Goal: Information Seeking & Learning: Learn about a topic

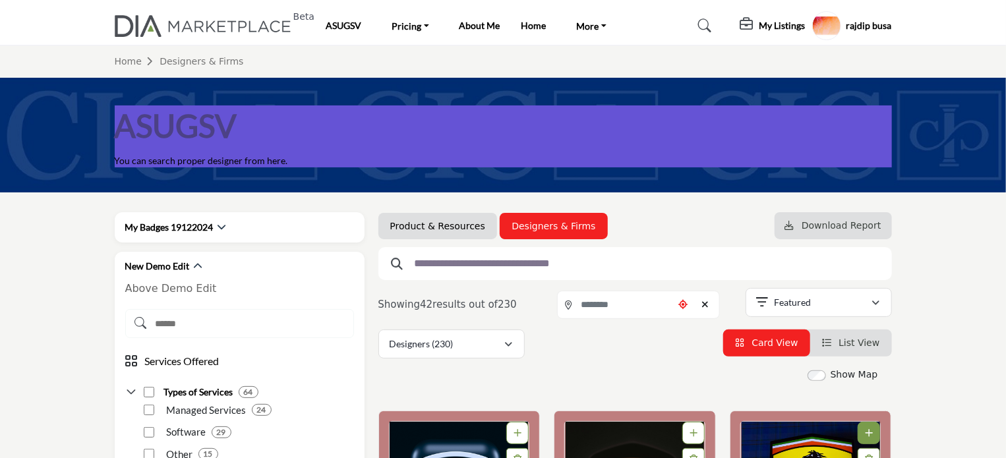
click at [855, 28] on h5 "rajdip busa" at bounding box center [870, 25] width 46 height 13
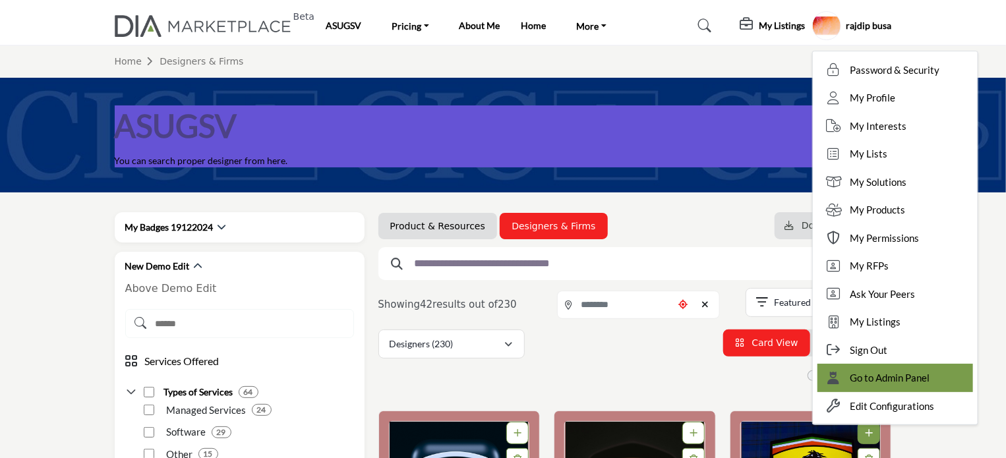
click at [874, 381] on span "Go to Admin Panel" at bounding box center [891, 378] width 80 height 15
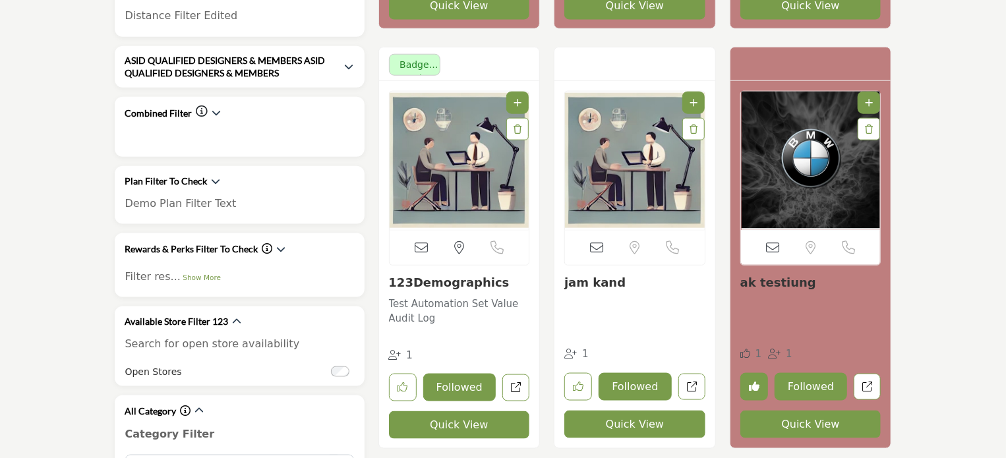
scroll to position [725, 0]
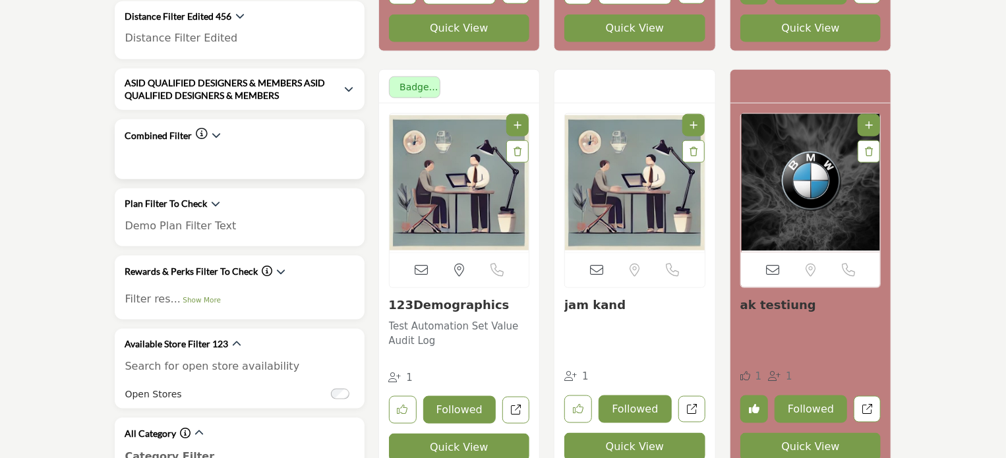
click at [163, 129] on h2 "Combined Filter" at bounding box center [158, 135] width 67 height 13
click at [214, 131] on icon "button" at bounding box center [216, 135] width 9 height 9
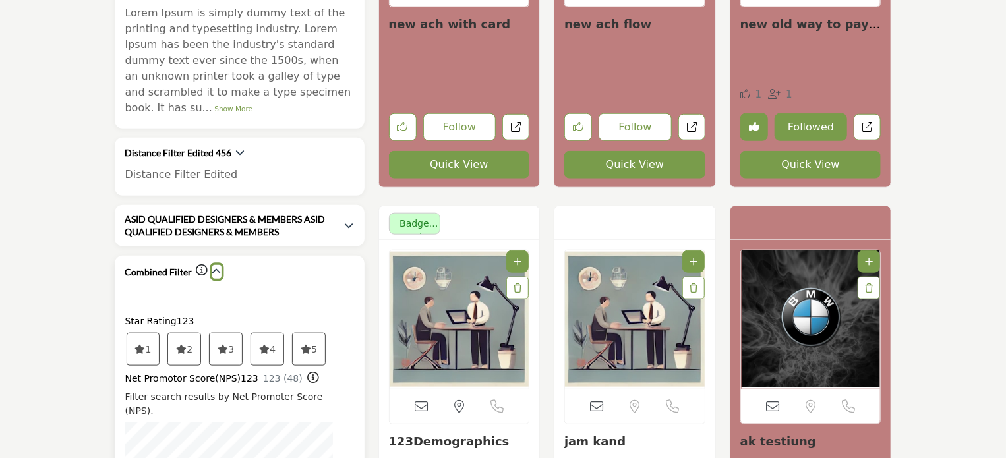
scroll to position [593, 0]
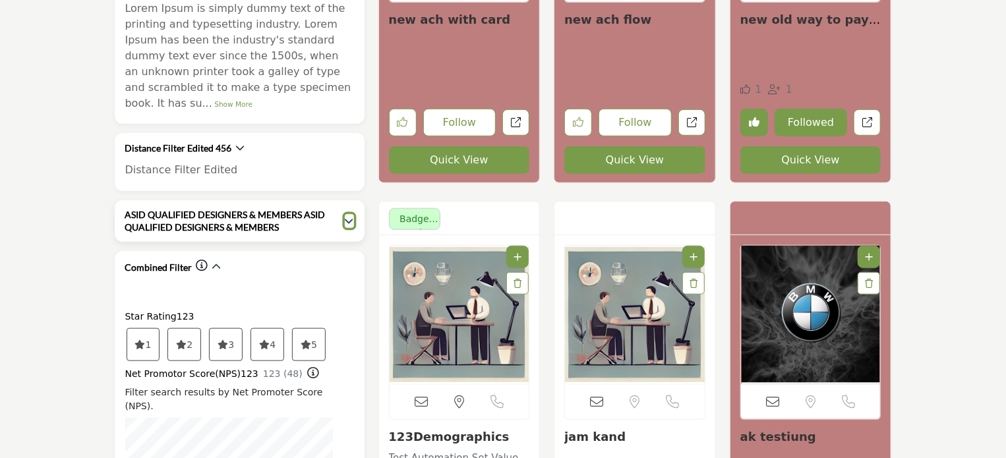
click at [346, 216] on icon "button" at bounding box center [349, 220] width 9 height 9
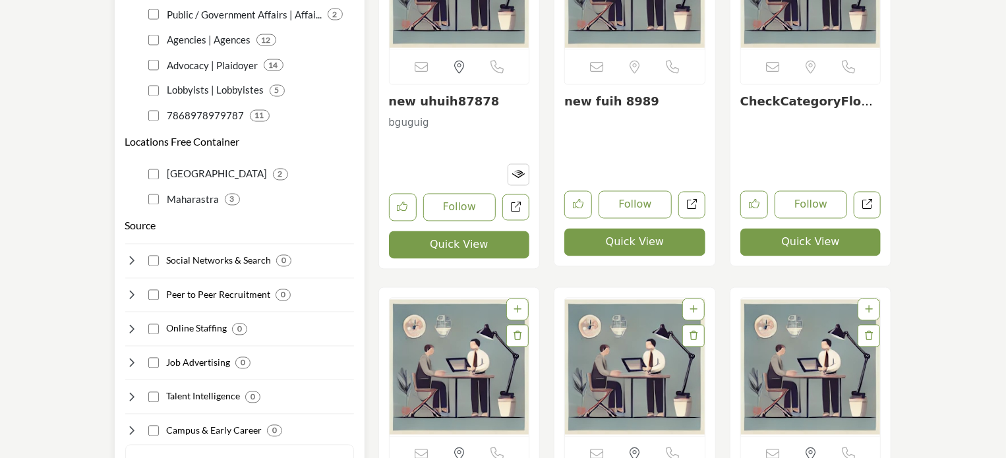
scroll to position [3429, 0]
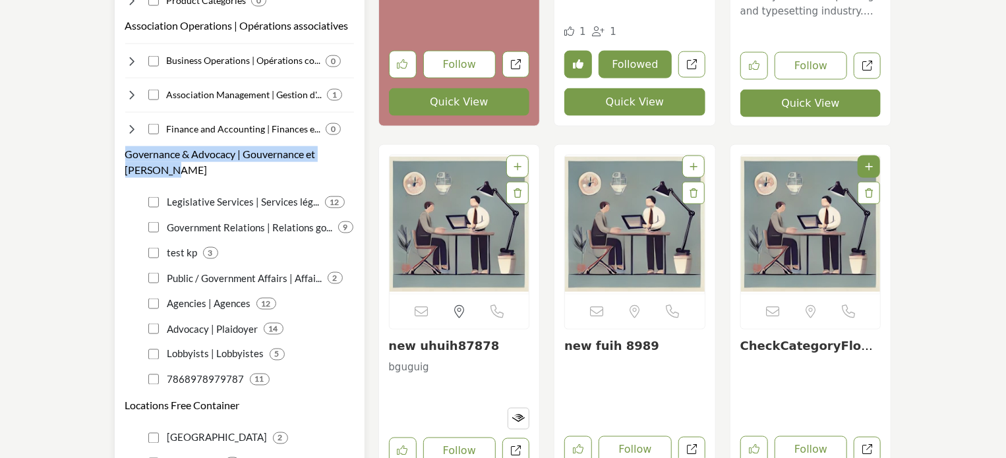
drag, startPoint x: 120, startPoint y: 87, endPoint x: 175, endPoint y: 105, distance: 58.2
copy h3 "Governance & Advocacy | Gouvernance et Plaidoyer"
click at [206, 146] on h3 "Governance & Advocacy | Gouvernance et Plaidoyer" at bounding box center [239, 162] width 229 height 32
click at [140, 185] on div "Legislative Services | Services lég... 12 9" at bounding box center [239, 286] width 229 height 203
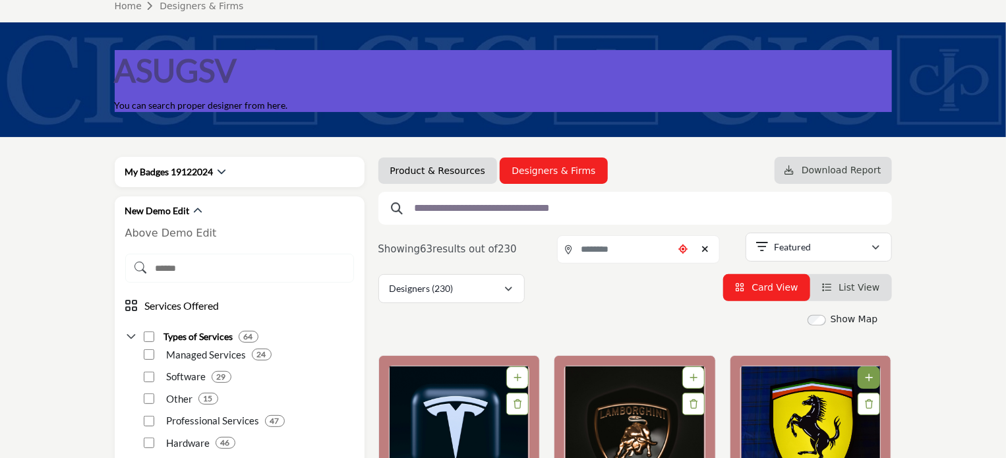
scroll to position [0, 0]
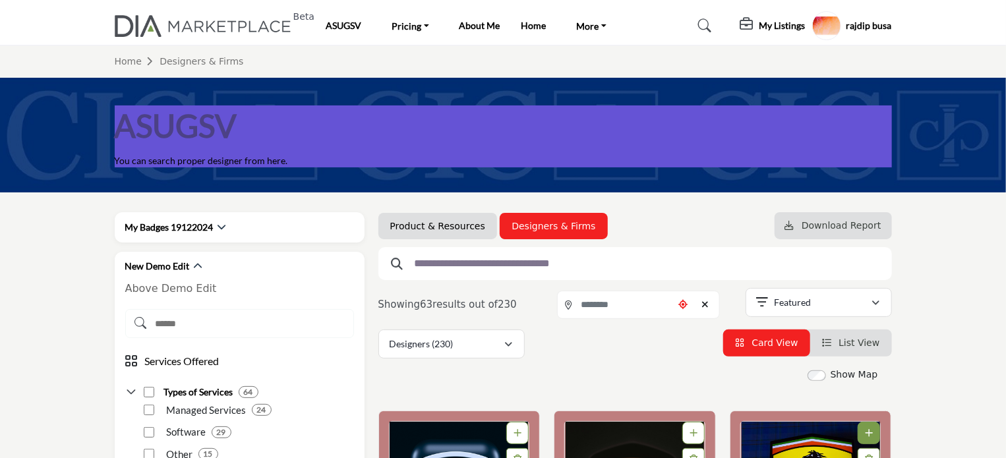
click at [219, 26] on img at bounding box center [207, 26] width 184 height 22
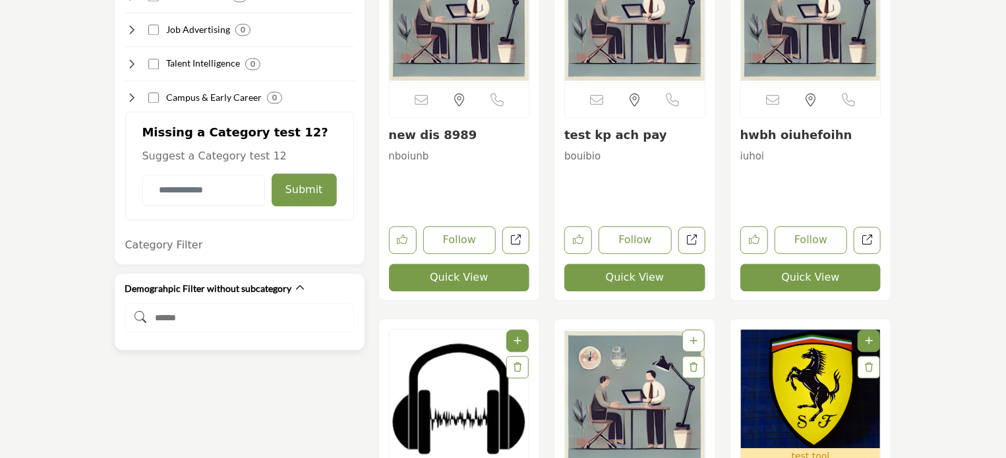
scroll to position [4050, 0]
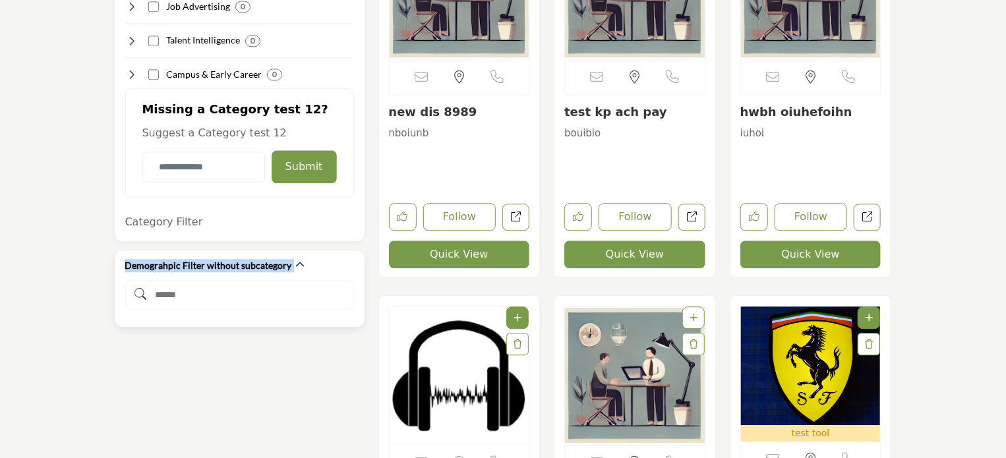
drag, startPoint x: 121, startPoint y: 192, endPoint x: 309, endPoint y: 260, distance: 199.2
click at [309, 260] on div "Demograhpic Filter without subcategory" at bounding box center [240, 289] width 250 height 76
drag, startPoint x: 124, startPoint y: 198, endPoint x: 288, endPoint y: 197, distance: 163.5
click at [288, 251] on div "Demograhpic Filter without subcategory" at bounding box center [240, 289] width 250 height 76
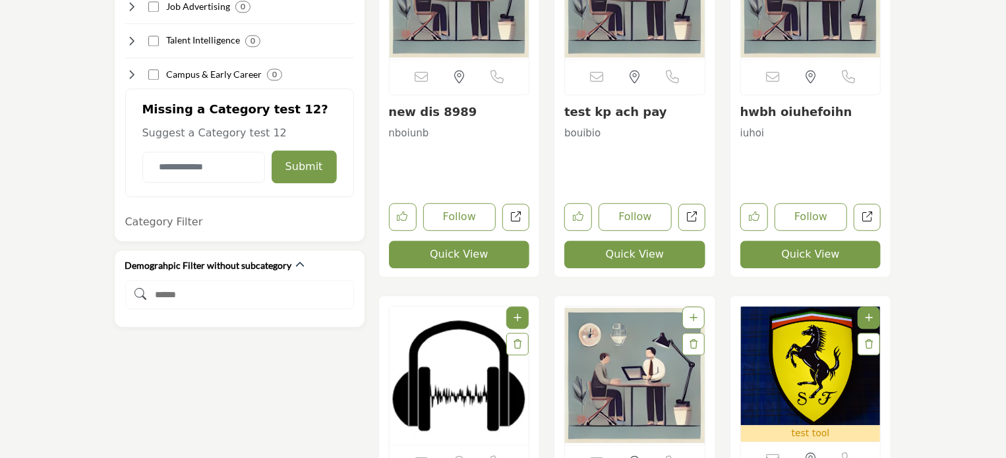
click at [127, 259] on h2 "Demograhpic Filter without subcategory" at bounding box center [208, 265] width 167 height 13
click at [196, 280] on div at bounding box center [239, 299] width 229 height 38
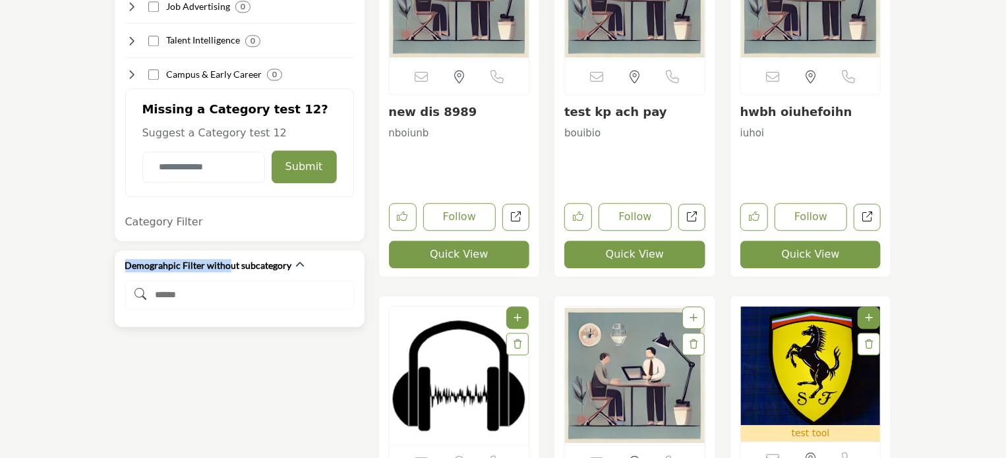
drag, startPoint x: 127, startPoint y: 197, endPoint x: 229, endPoint y: 216, distance: 103.9
click at [229, 251] on div "Demograhpic Filter without subcategory" at bounding box center [239, 266] width 229 height 30
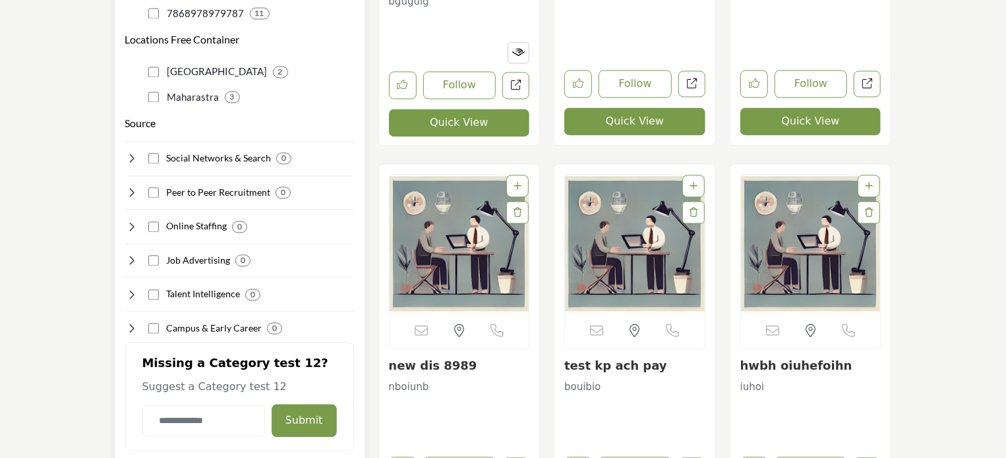
scroll to position [3720, 0]
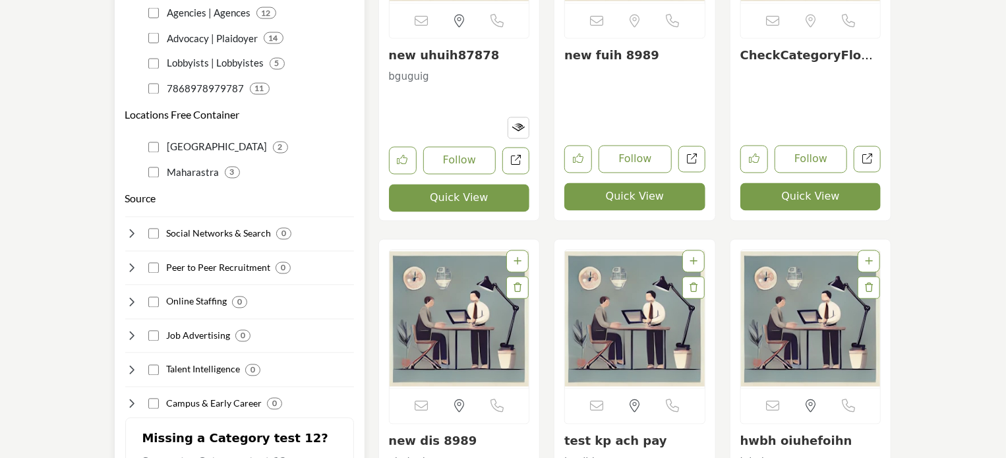
click at [135, 296] on icon at bounding box center [131, 302] width 13 height 13
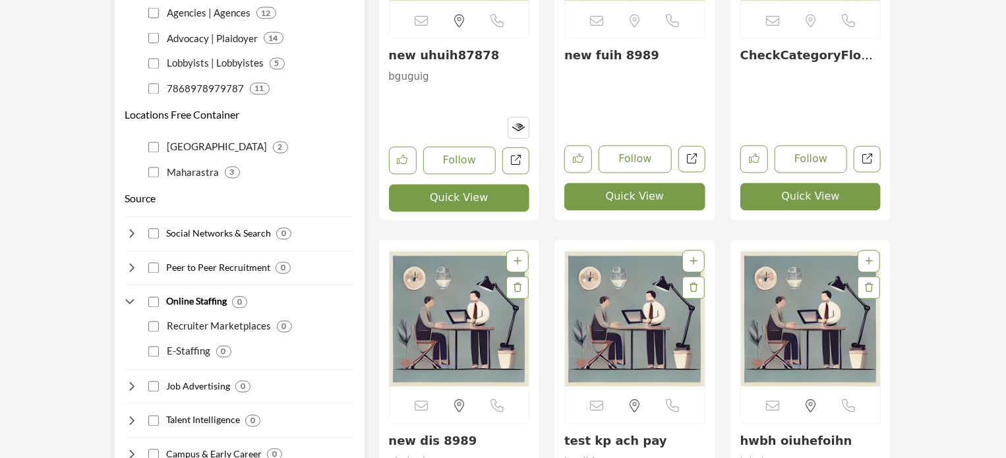
click at [129, 262] on icon at bounding box center [131, 268] width 13 height 13
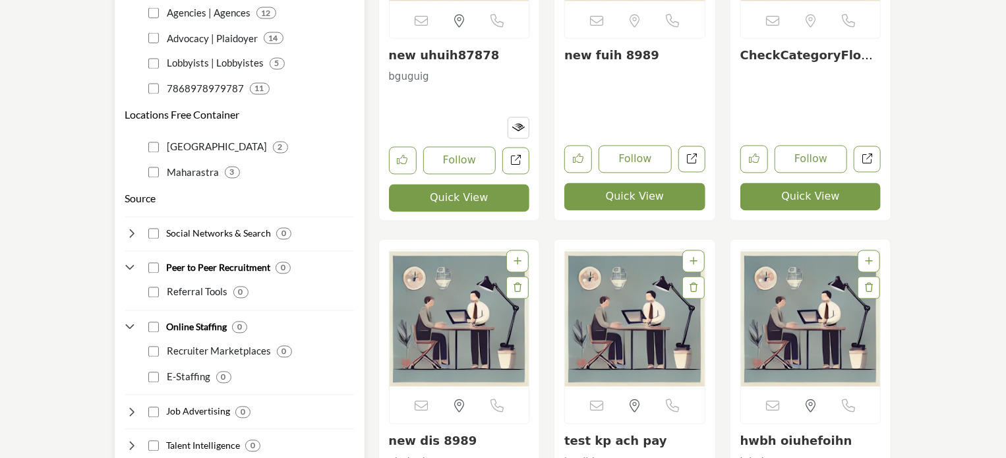
click at [129, 217] on div "Social Networks & Search 0" at bounding box center [239, 229] width 229 height 24
click at [127, 228] on icon at bounding box center [131, 234] width 13 height 13
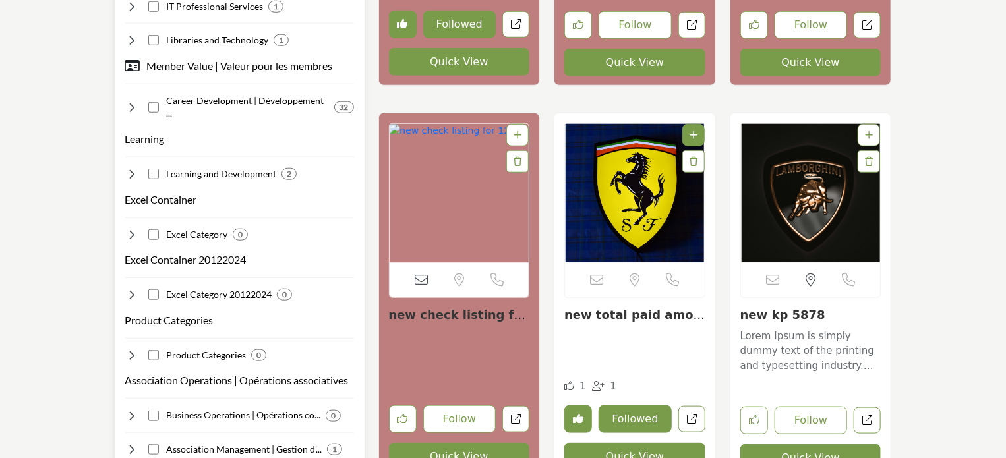
scroll to position [3060, 0]
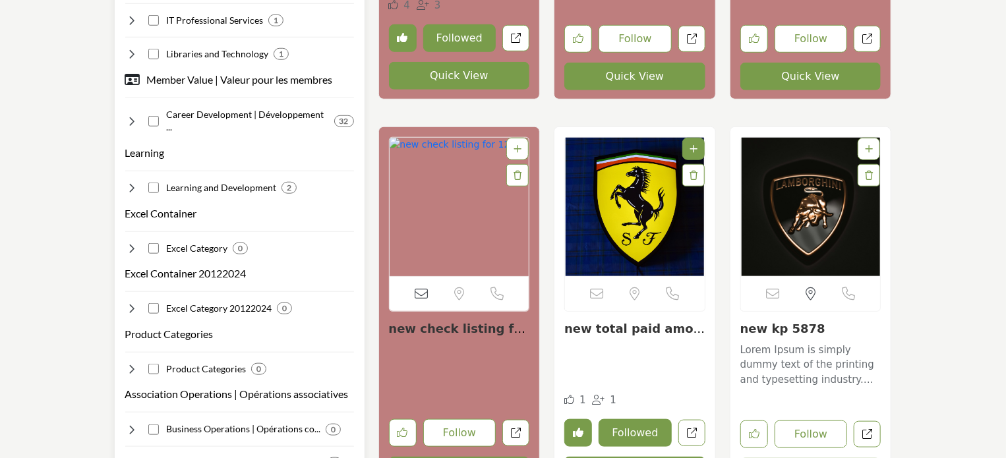
click at [132, 242] on icon at bounding box center [131, 248] width 13 height 13
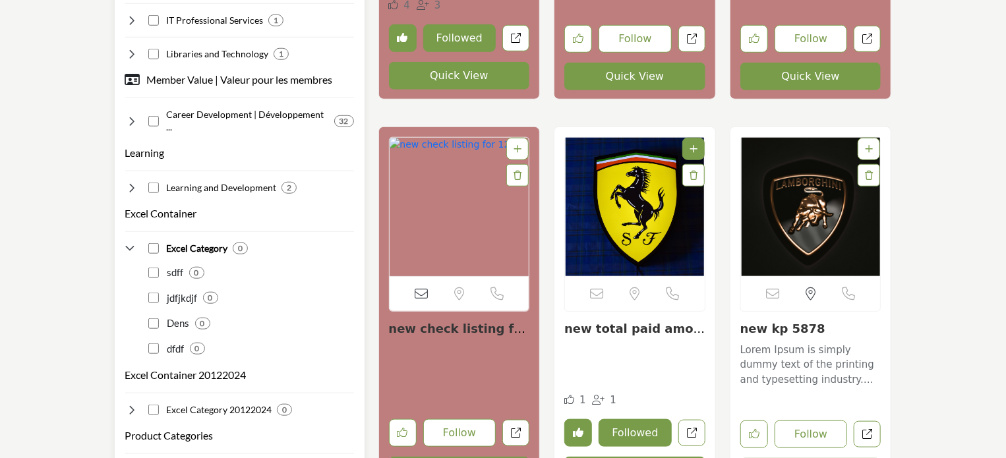
click at [131, 181] on icon at bounding box center [131, 187] width 13 height 13
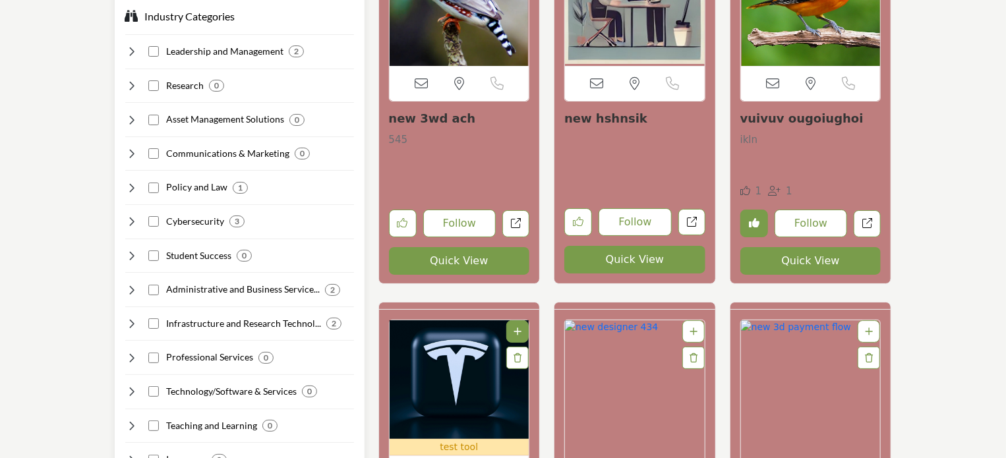
scroll to position [2665, 0]
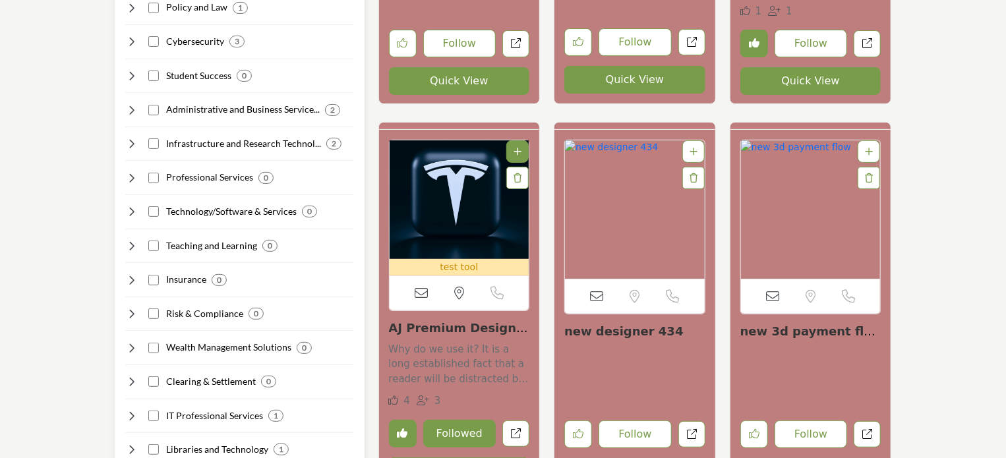
click at [132, 307] on icon at bounding box center [131, 313] width 13 height 13
click at [131, 307] on icon at bounding box center [131, 313] width 13 height 13
click at [130, 307] on icon at bounding box center [131, 313] width 13 height 13
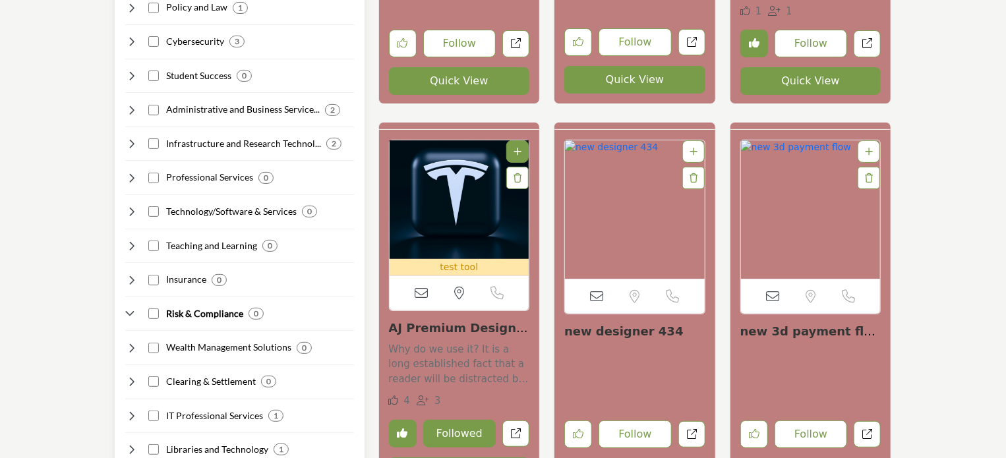
click at [130, 307] on icon at bounding box center [131, 313] width 13 height 13
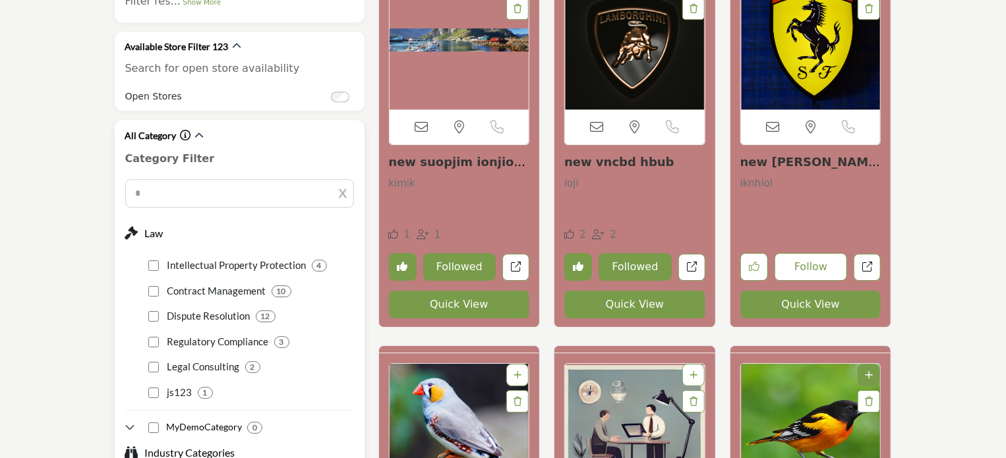
scroll to position [2071, 0]
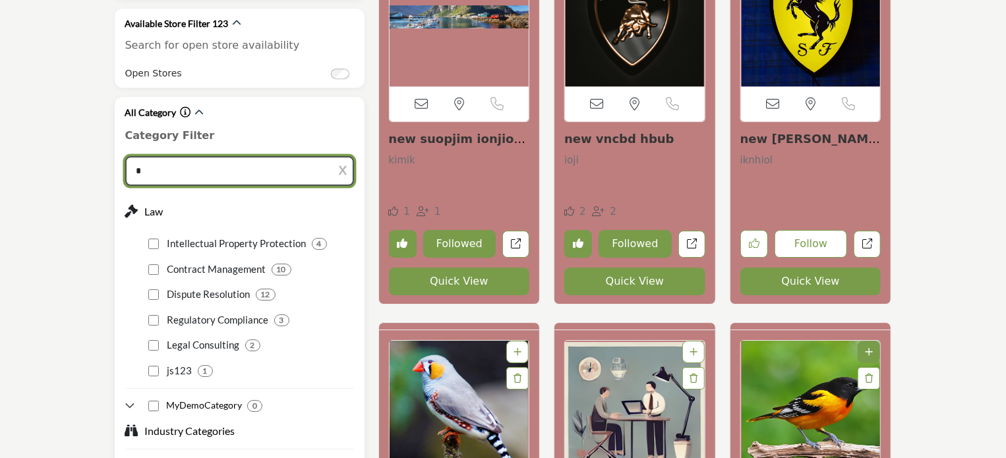
click at [173, 156] on input "*" at bounding box center [239, 171] width 229 height 30
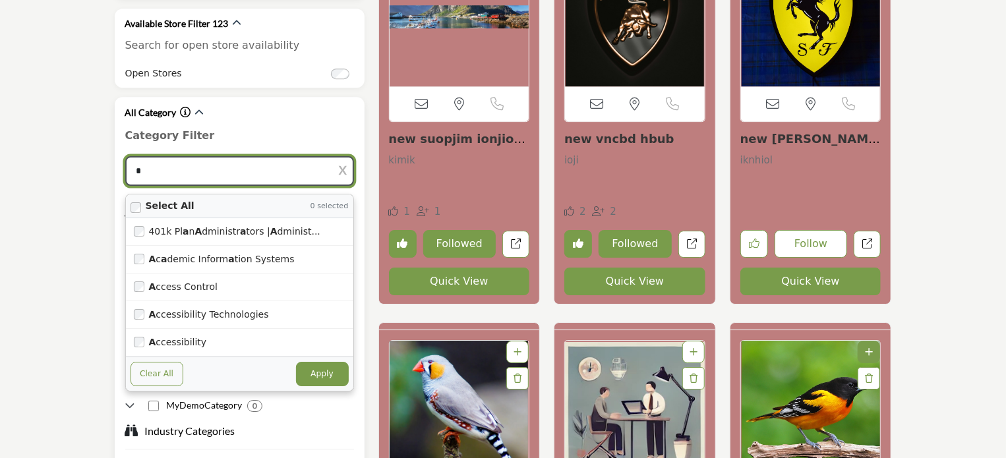
click at [173, 156] on input "*" at bounding box center [239, 171] width 229 height 30
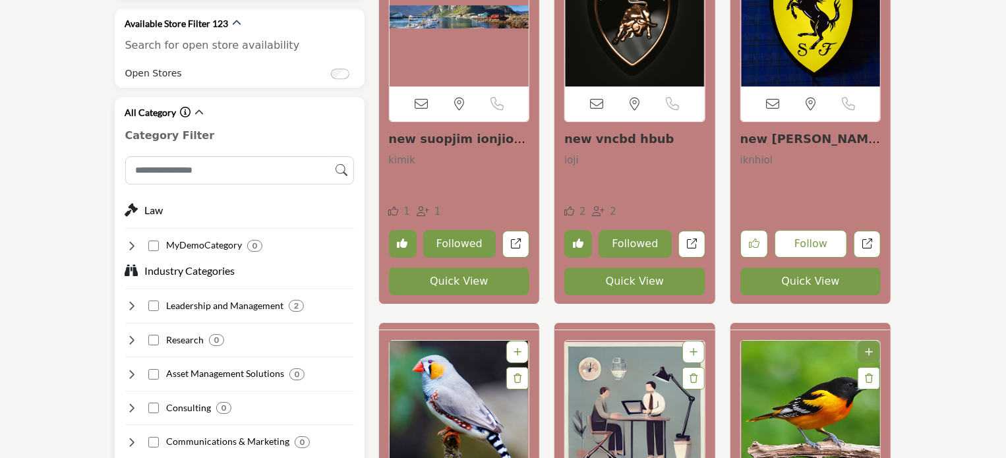
click at [135, 239] on icon at bounding box center [131, 245] width 13 height 13
click at [129, 299] on icon at bounding box center [131, 305] width 13 height 13
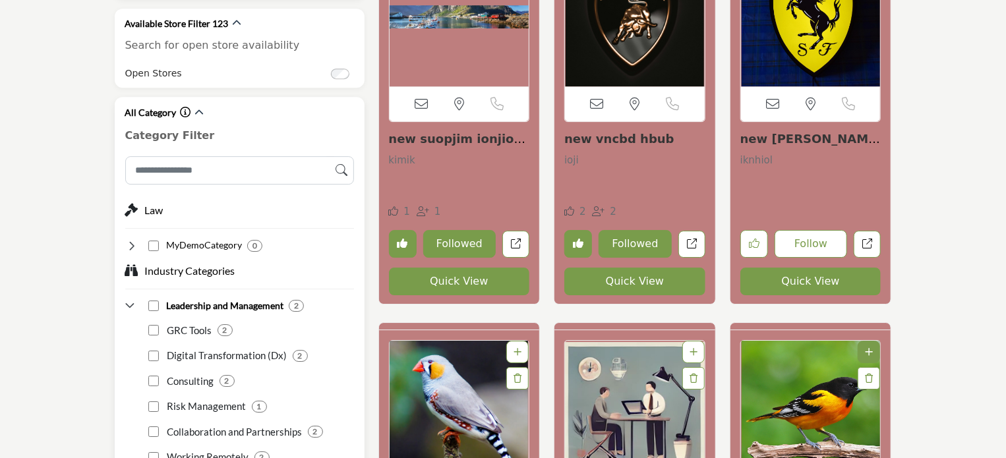
click at [129, 299] on icon at bounding box center [131, 305] width 13 height 13
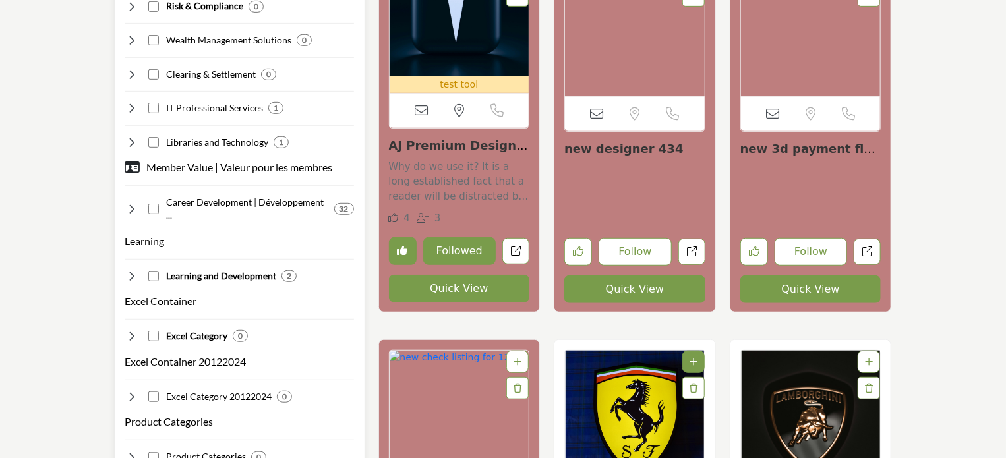
scroll to position [2928, 0]
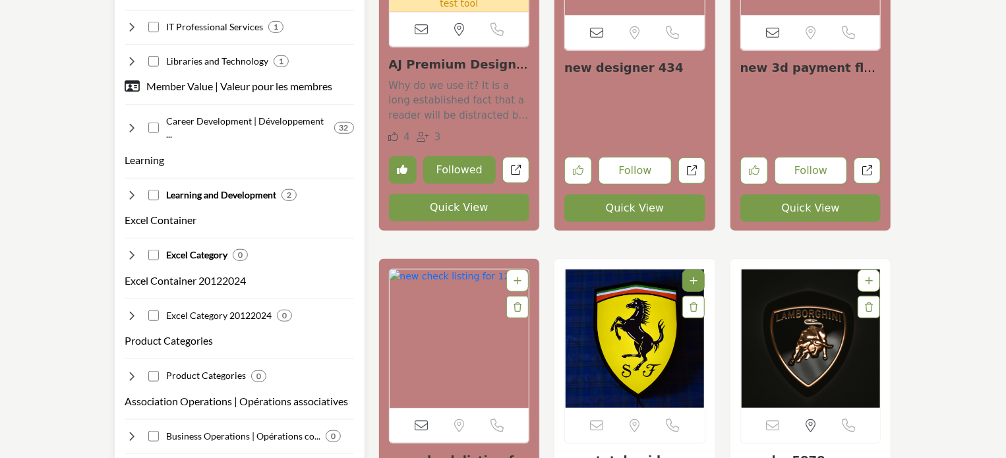
click at [132, 189] on icon at bounding box center [131, 195] width 13 height 13
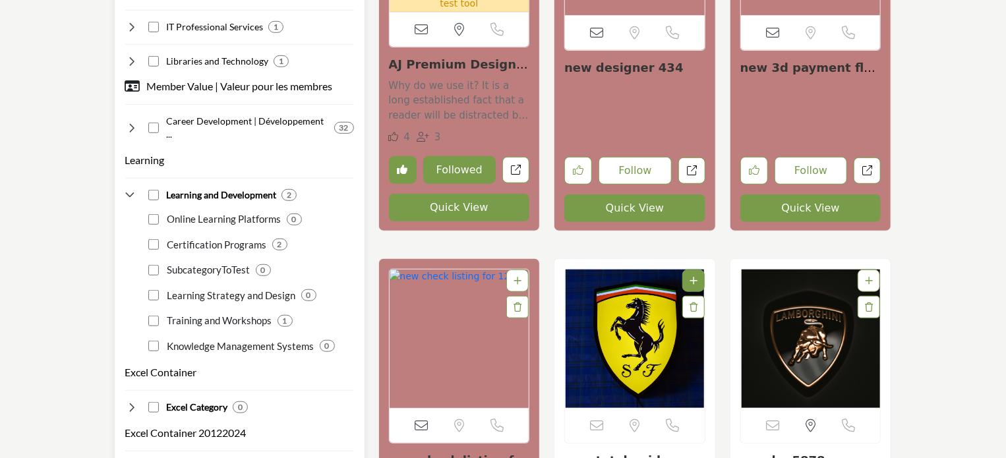
click at [131, 189] on icon at bounding box center [131, 195] width 13 height 13
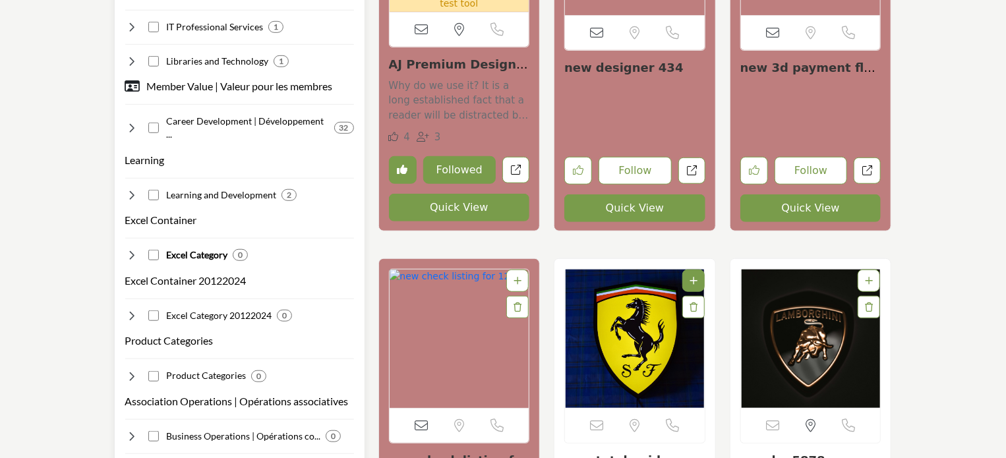
click at [131, 189] on icon at bounding box center [131, 195] width 13 height 13
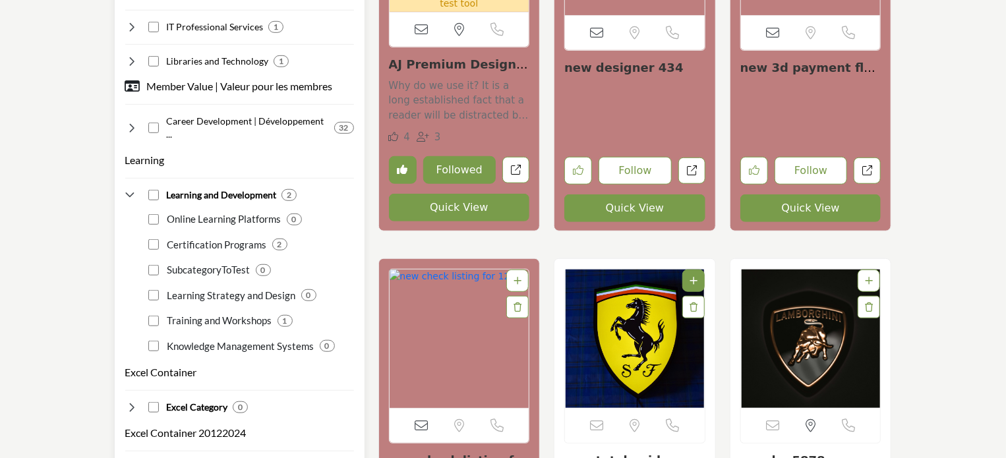
drag, startPoint x: 167, startPoint y: 152, endPoint x: 278, endPoint y: 156, distance: 110.9
click at [278, 212] on p "Online Learning Platforms" at bounding box center [223, 219] width 118 height 15
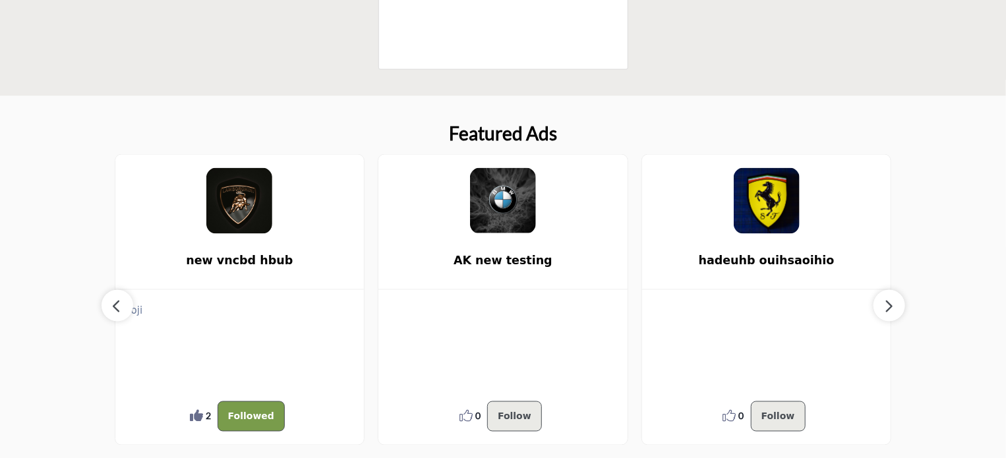
scroll to position [923, 0]
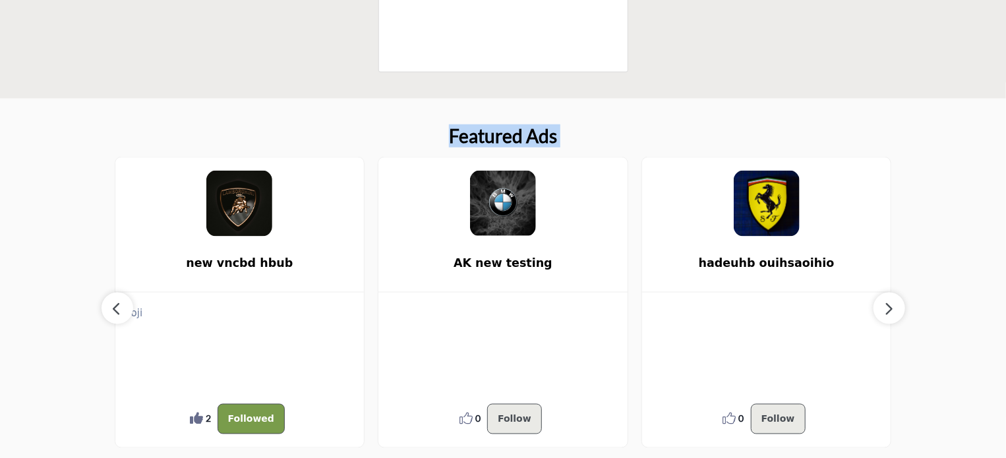
drag, startPoint x: 446, startPoint y: 126, endPoint x: 549, endPoint y: 220, distance: 138.6
click at [541, 425] on div "Featured Ads new vncbd hbub 2 2 Follow Followed 0 0" at bounding box center [503, 286] width 777 height 322
